Goal: Task Accomplishment & Management: Complete application form

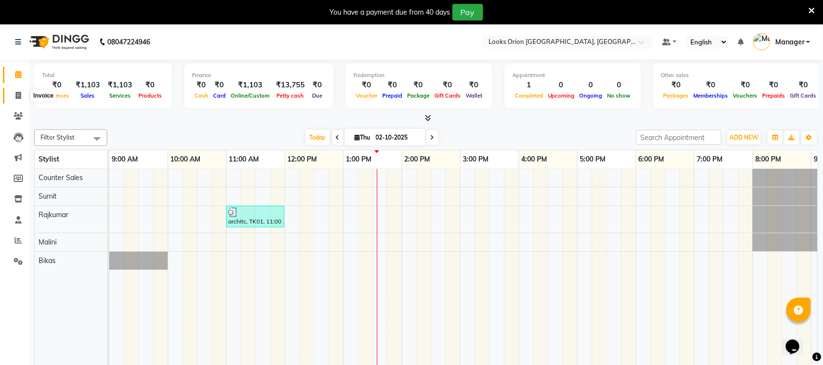
drag, startPoint x: 19, startPoint y: 99, endPoint x: 20, endPoint y: 94, distance: 5.4
click at [19, 99] on span at bounding box center [18, 95] width 17 height 11
select select "service"
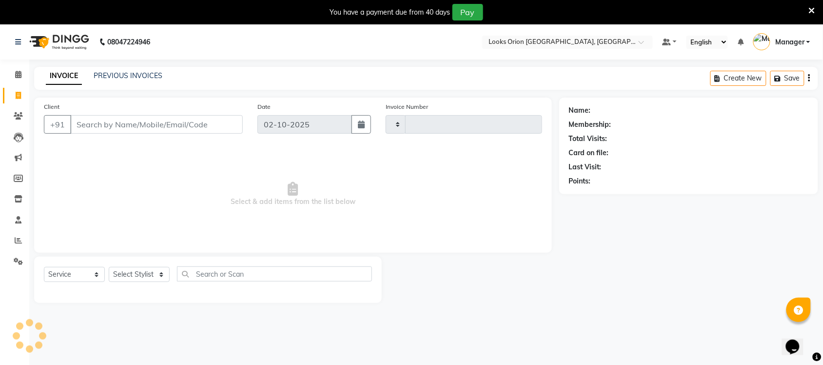
type input "0910"
select select "8943"
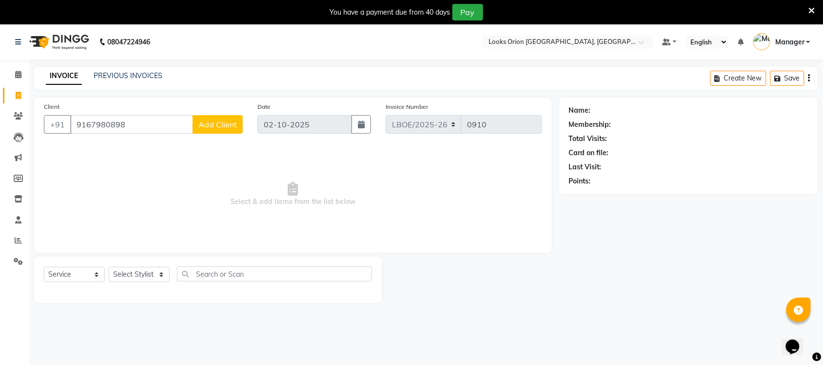
type input "9167980898"
click at [230, 123] on span "Add Client" at bounding box center [217, 124] width 38 height 10
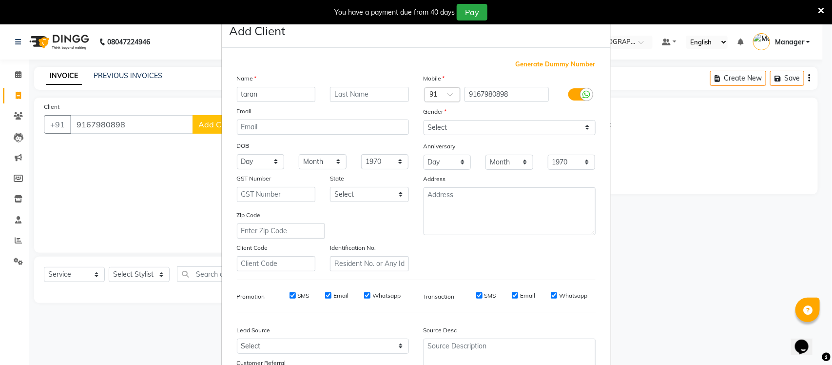
type input "taran"
click at [359, 100] on input "text" at bounding box center [369, 94] width 79 height 15
type input "[PERSON_NAME]"
click at [401, 194] on select "Select [GEOGRAPHIC_DATA] [GEOGRAPHIC_DATA] [GEOGRAPHIC_DATA] [GEOGRAPHIC_DATA] …" at bounding box center [369, 194] width 79 height 15
select select "17"
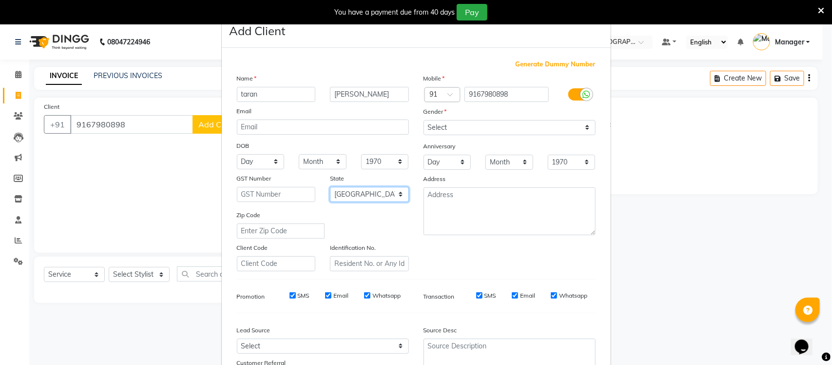
click at [330, 187] on select "Select [GEOGRAPHIC_DATA] [GEOGRAPHIC_DATA] [GEOGRAPHIC_DATA] [GEOGRAPHIC_DATA] …" at bounding box center [369, 194] width 79 height 15
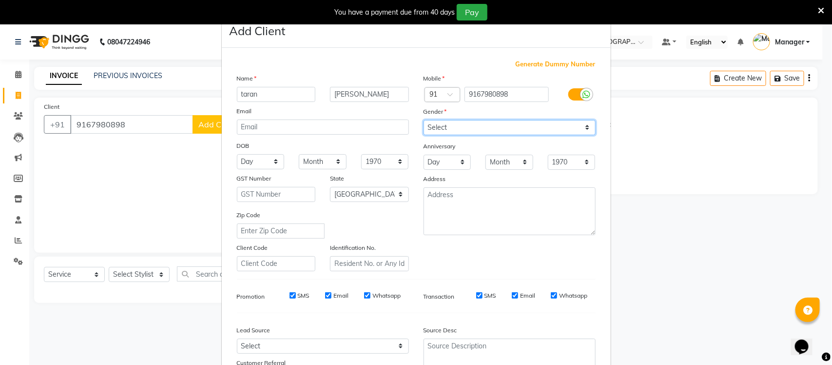
click at [581, 127] on select "Select [DEMOGRAPHIC_DATA] [DEMOGRAPHIC_DATA] Other Prefer Not To Say" at bounding box center [509, 127] width 172 height 15
select select "[DEMOGRAPHIC_DATA]"
click at [423, 120] on select "Select [DEMOGRAPHIC_DATA] [DEMOGRAPHIC_DATA] Other Prefer Not To Say" at bounding box center [509, 127] width 172 height 15
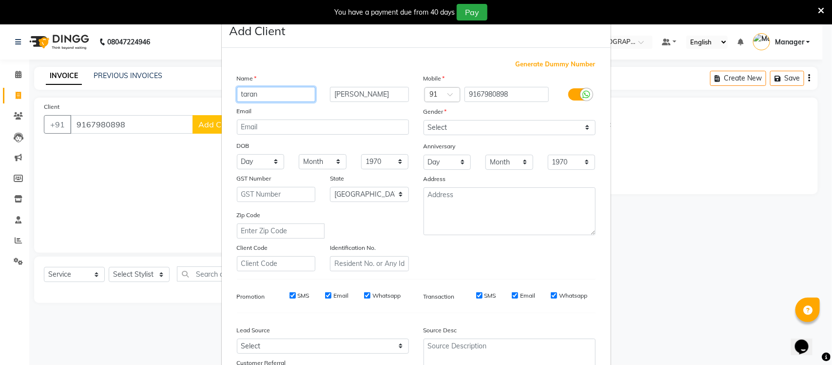
click at [240, 94] on input "taran" at bounding box center [276, 94] width 79 height 15
type input "Taran"
click at [293, 110] on div "Email" at bounding box center [323, 113] width 187 height 14
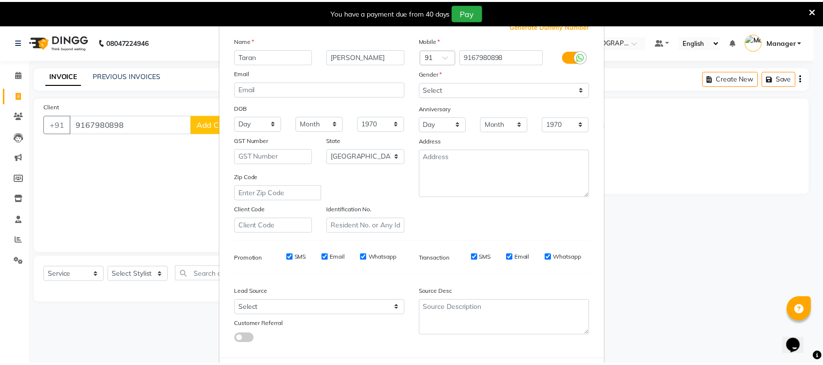
scroll to position [81, 0]
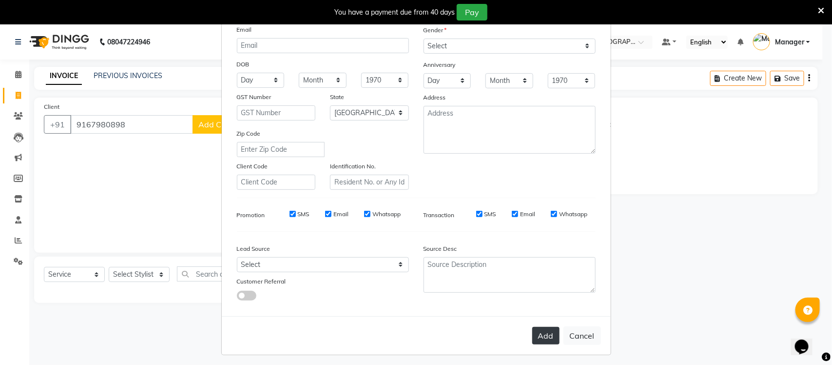
click at [533, 329] on button "Add" at bounding box center [545, 335] width 27 height 18
select select
select select "null"
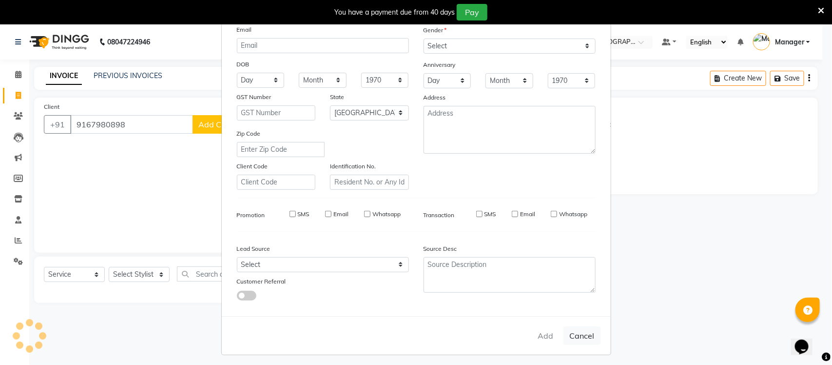
select select
checkbox input "false"
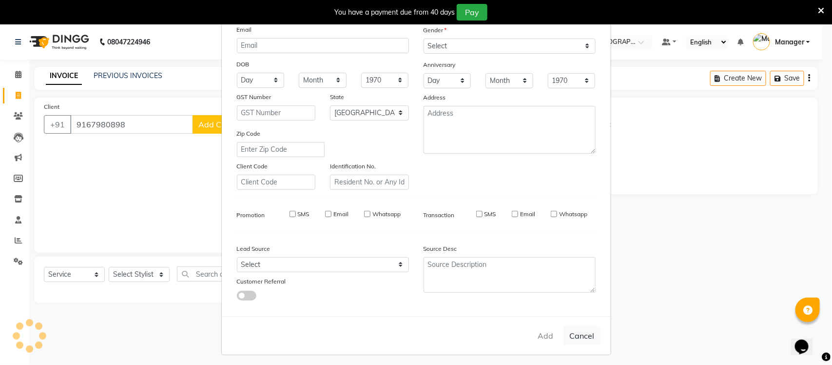
checkbox input "false"
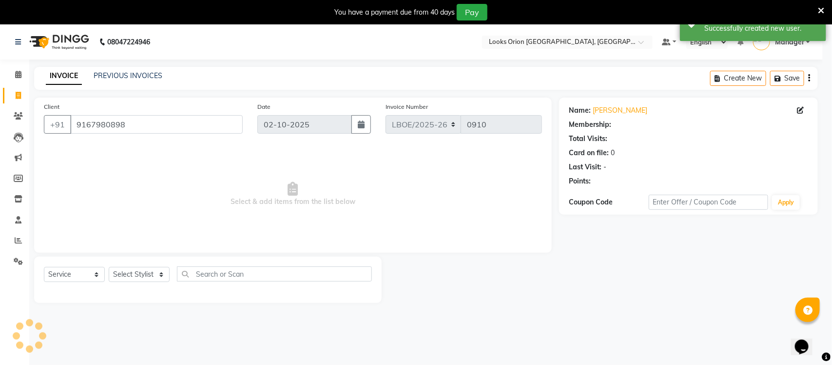
select select "1: Object"
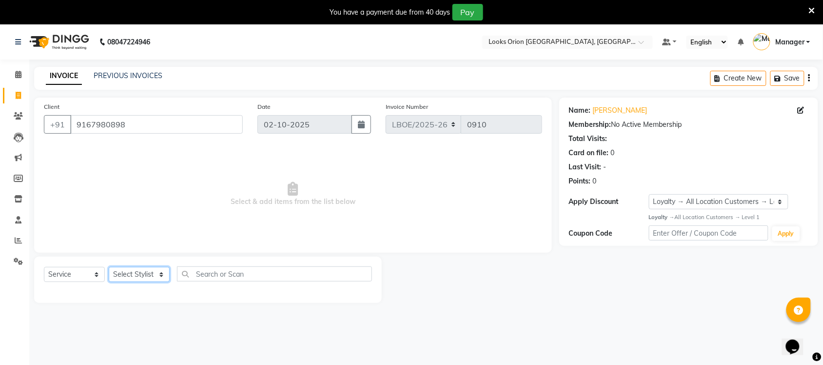
click at [162, 273] on select "Select Stylist Bikas Counter Sales Malini Manager [PERSON_NAME]" at bounding box center [139, 274] width 61 height 15
select select "90477"
click at [109, 267] on select "Select Stylist Bikas Counter Sales Malini Manager [PERSON_NAME]" at bounding box center [139, 274] width 61 height 15
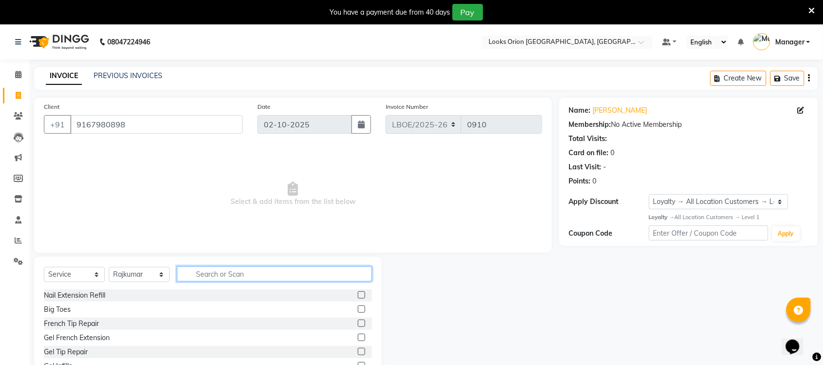
click at [201, 272] on input "text" at bounding box center [274, 273] width 195 height 15
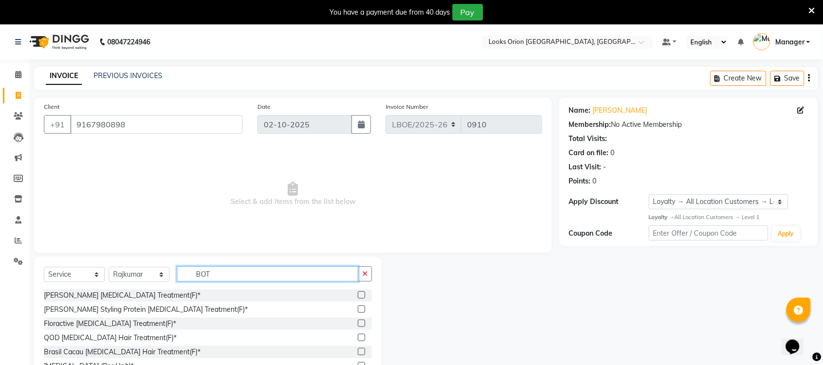
type input "BOT"
click at [358, 295] on label at bounding box center [361, 294] width 7 height 7
click at [358, 295] on input "checkbox" at bounding box center [361, 295] width 6 height 6
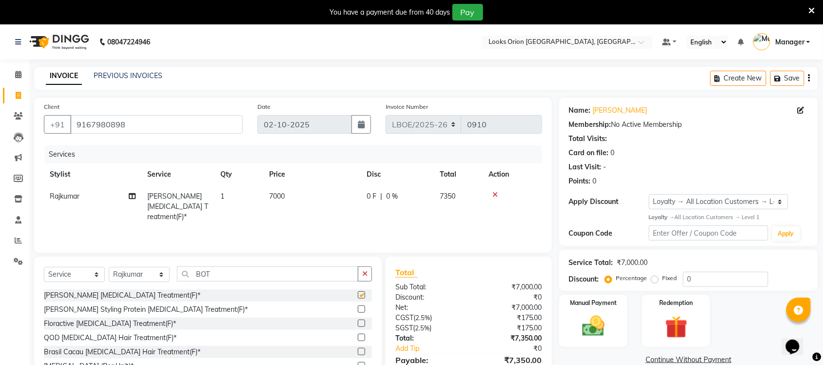
checkbox input "false"
click at [305, 198] on td "7000" at bounding box center [311, 206] width 97 height 42
select select "90477"
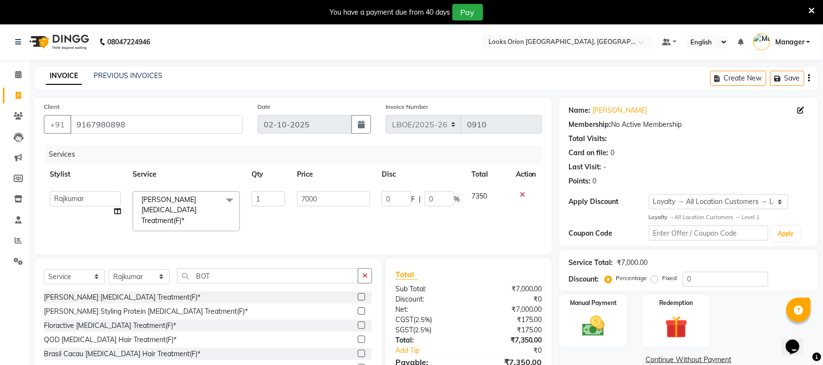
drag, startPoint x: 363, startPoint y: 228, endPoint x: 371, endPoint y: 216, distance: 14.1
click at [363, 227] on div "Services Stylist Service Qty Price Disc Total Action Bikas Counter Sales Malini…" at bounding box center [293, 194] width 498 height 99
click at [164, 276] on select "Select Stylist Bikas Counter Sales Malini Manager [PERSON_NAME]" at bounding box center [139, 276] width 61 height 15
select select "90479"
click at [109, 269] on select "Select Stylist Bikas Counter Sales Malini Manager [PERSON_NAME]" at bounding box center [139, 276] width 61 height 15
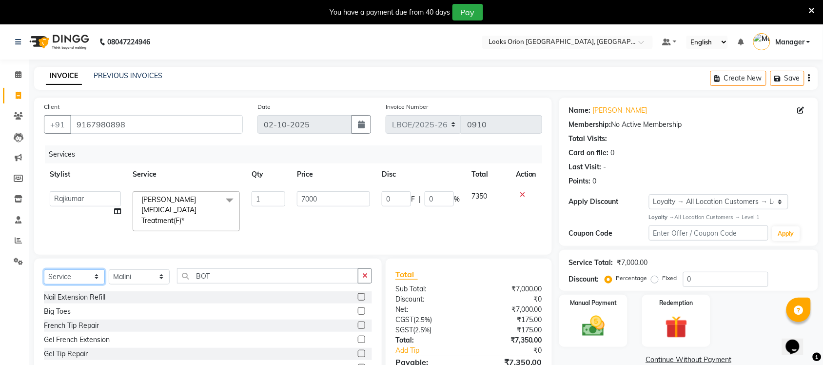
click at [98, 276] on select "Select Service Product Membership Package Voucher Prepaid Gift Card" at bounding box center [74, 276] width 61 height 15
select select "product"
click at [44, 269] on select "Select Service Product Membership Package Voucher Prepaid Gift Card" at bounding box center [74, 276] width 61 height 15
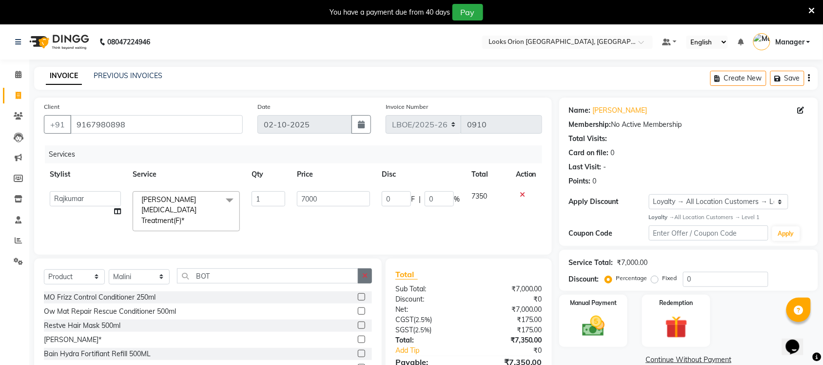
click at [369, 277] on button "button" at bounding box center [365, 275] width 14 height 15
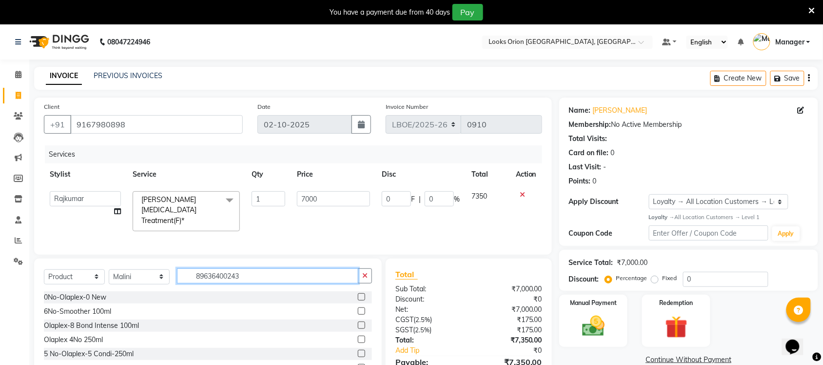
type input "896364002435"
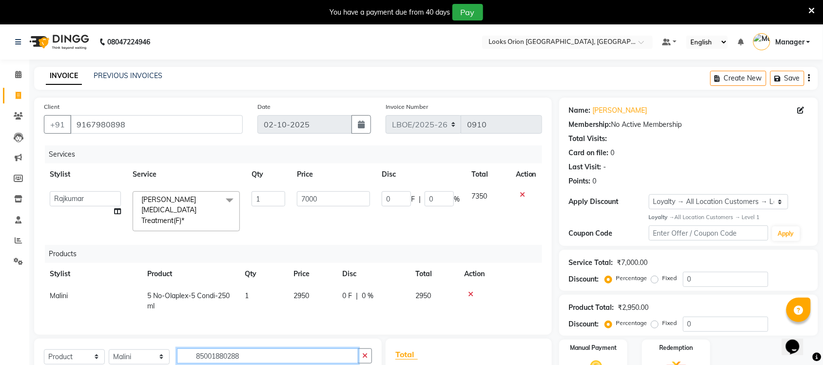
type input "850018802888"
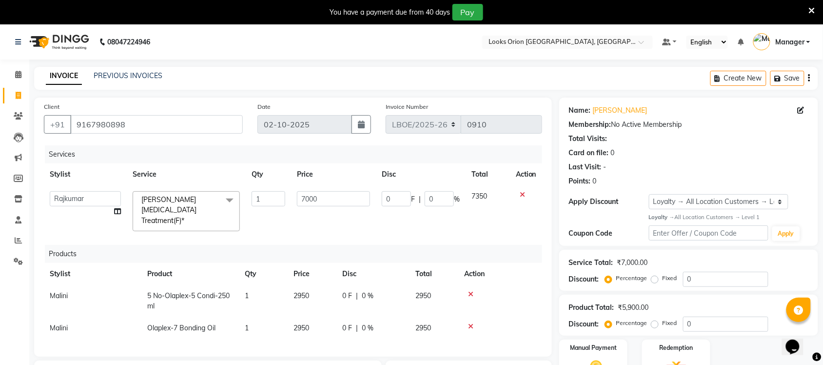
type input "7290011521196"
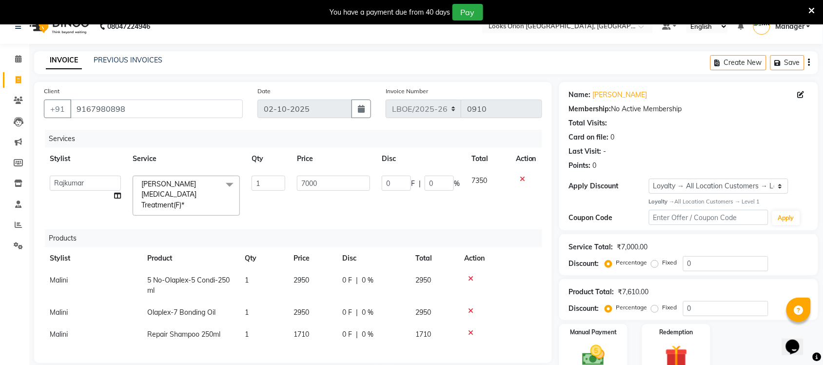
click at [317, 323] on td "1710" at bounding box center [312, 334] width 49 height 22
select select "90479"
click at [325, 329] on input "1710" at bounding box center [311, 336] width 37 height 15
type input "1"
type input "2160"
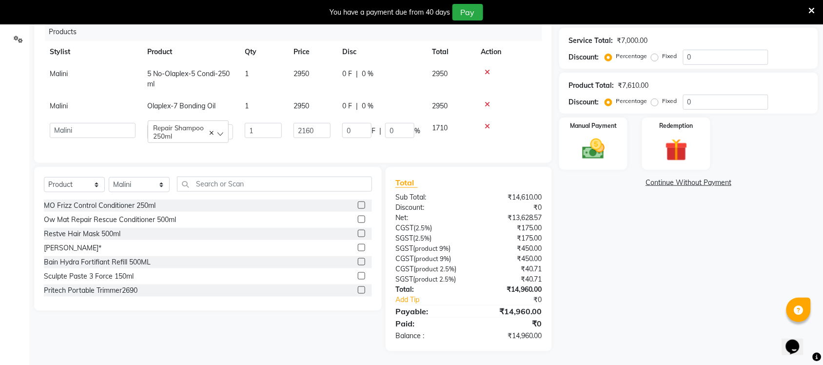
scroll to position [215, 0]
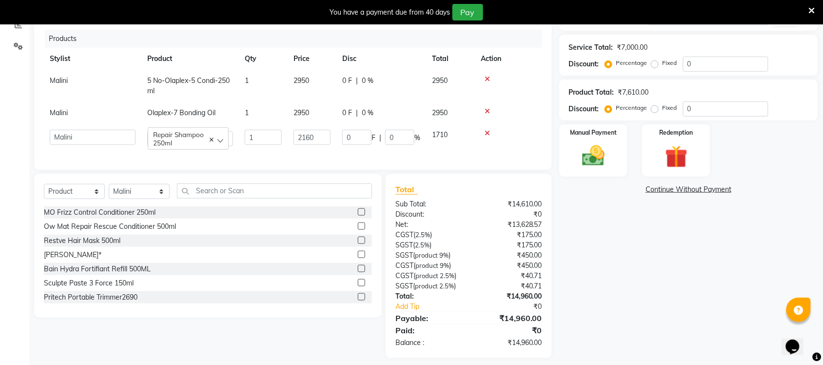
click at [467, 136] on div "Services Stylist Service Qty Price Disc Total Action Bikas Counter Sales Malini…" at bounding box center [293, 45] width 498 height 230
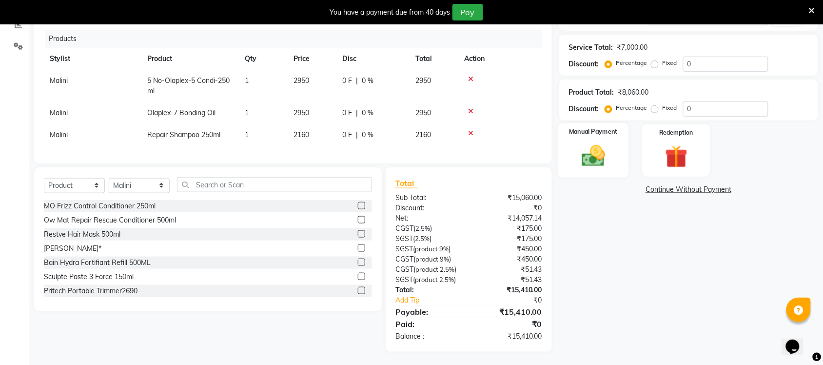
click at [582, 150] on img at bounding box center [593, 155] width 38 height 27
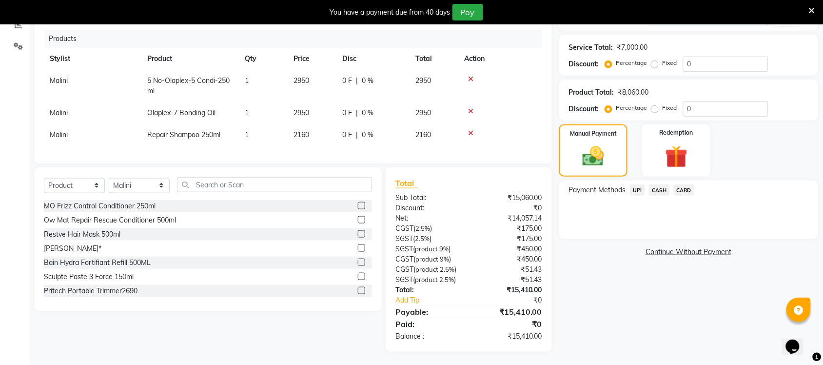
click at [636, 190] on span "UPI" at bounding box center [637, 189] width 15 height 11
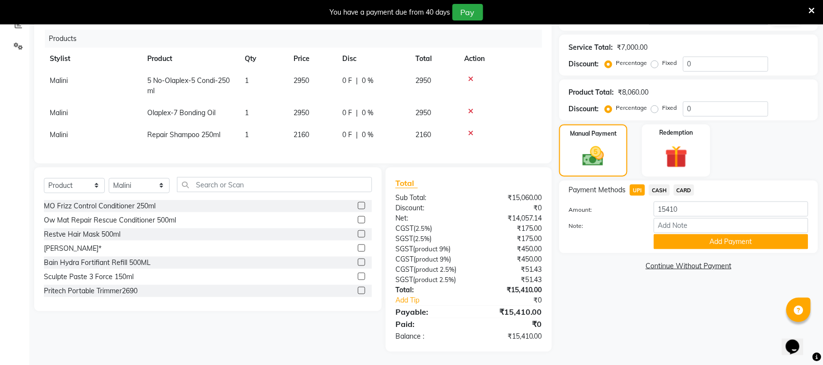
click at [681, 188] on span "CARD" at bounding box center [683, 189] width 21 height 11
drag, startPoint x: 590, startPoint y: 259, endPoint x: 620, endPoint y: 251, distance: 31.2
click at [591, 259] on div "Name: [PERSON_NAME] Membership: No Active Membership Total Visits: Card on file…" at bounding box center [692, 117] width 266 height 469
click at [730, 239] on button "Add Payment" at bounding box center [730, 241] width 154 height 15
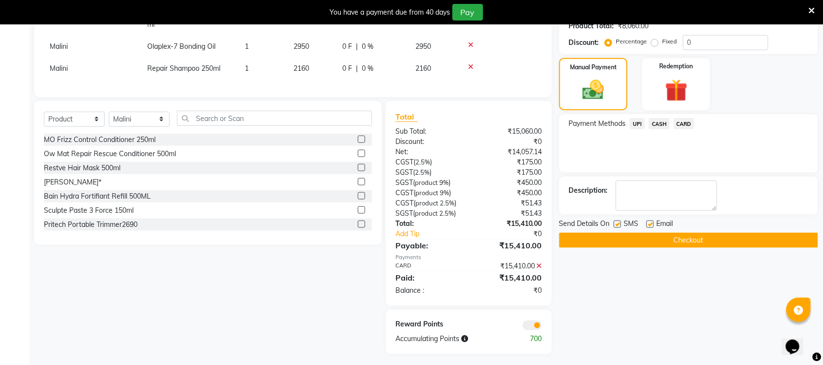
scroll to position [283, 0]
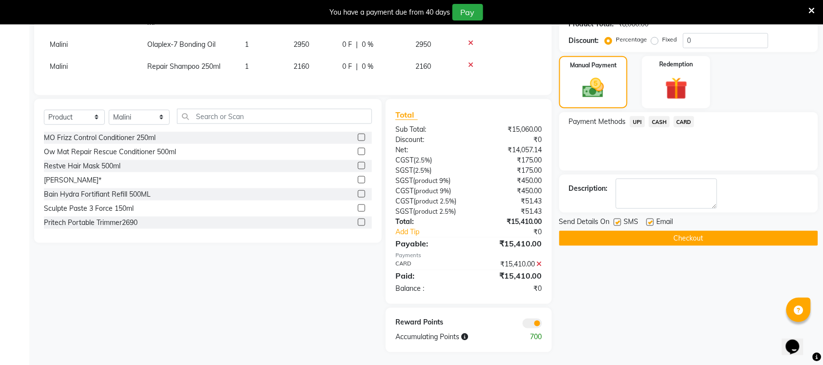
click at [698, 240] on button "Checkout" at bounding box center [688, 237] width 259 height 15
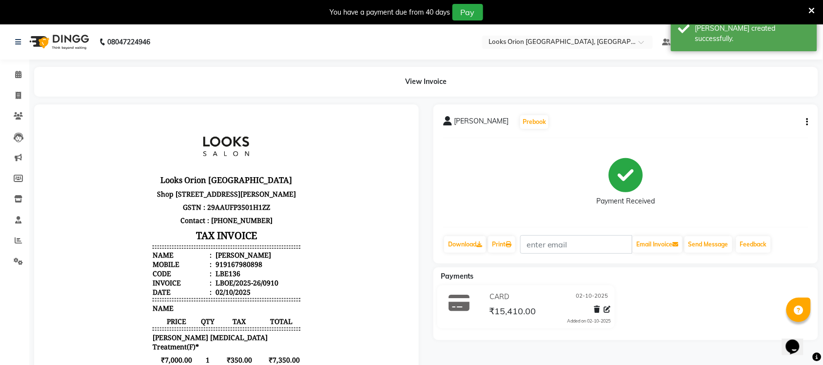
select select "service"
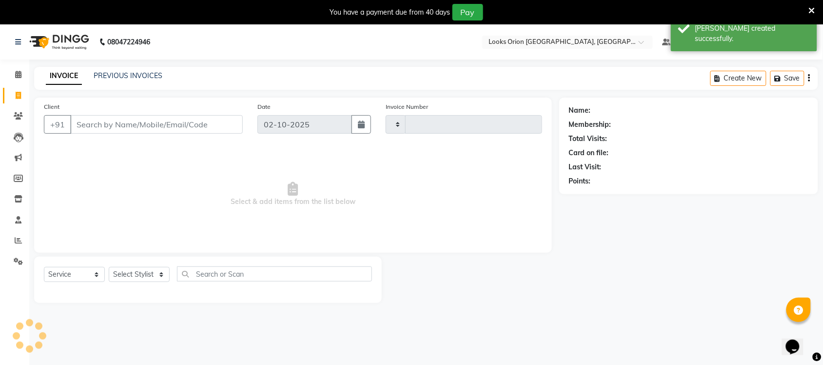
scroll to position [24, 0]
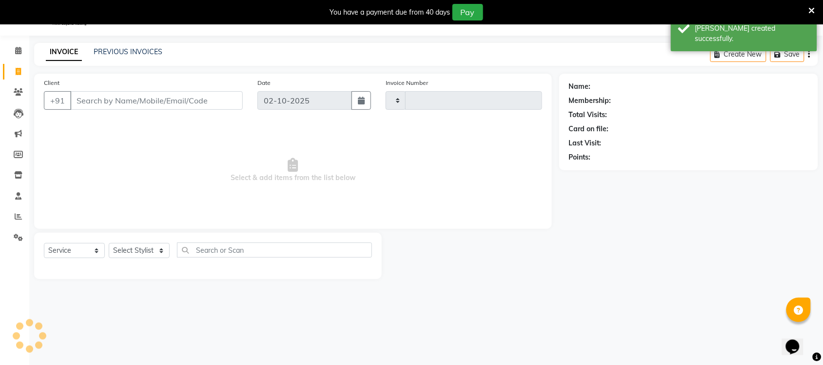
type input "0911"
select select "8943"
